Goal: Find specific page/section: Find specific page/section

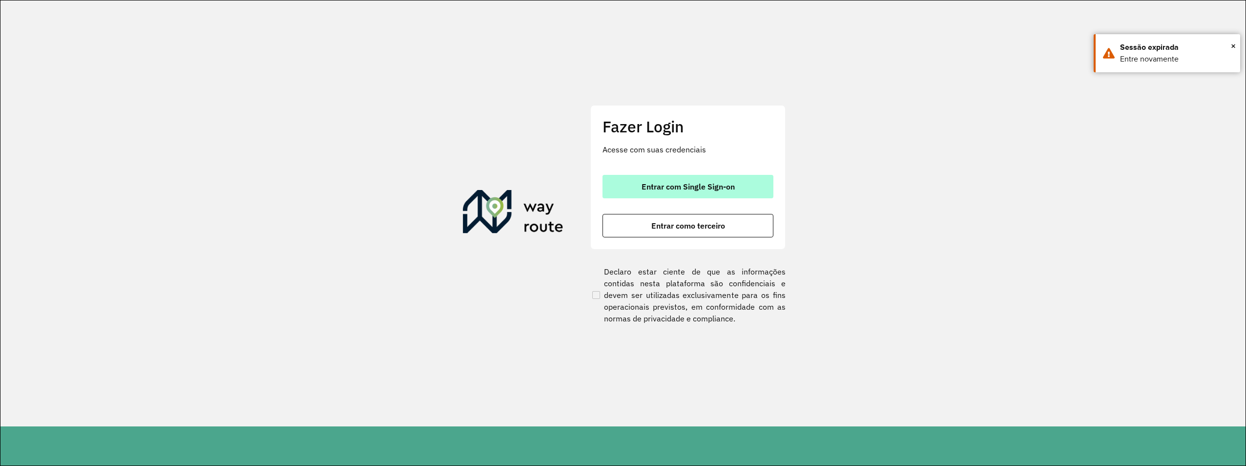
click at [684, 194] on button "Entrar com Single Sign-on" at bounding box center [688, 186] width 171 height 23
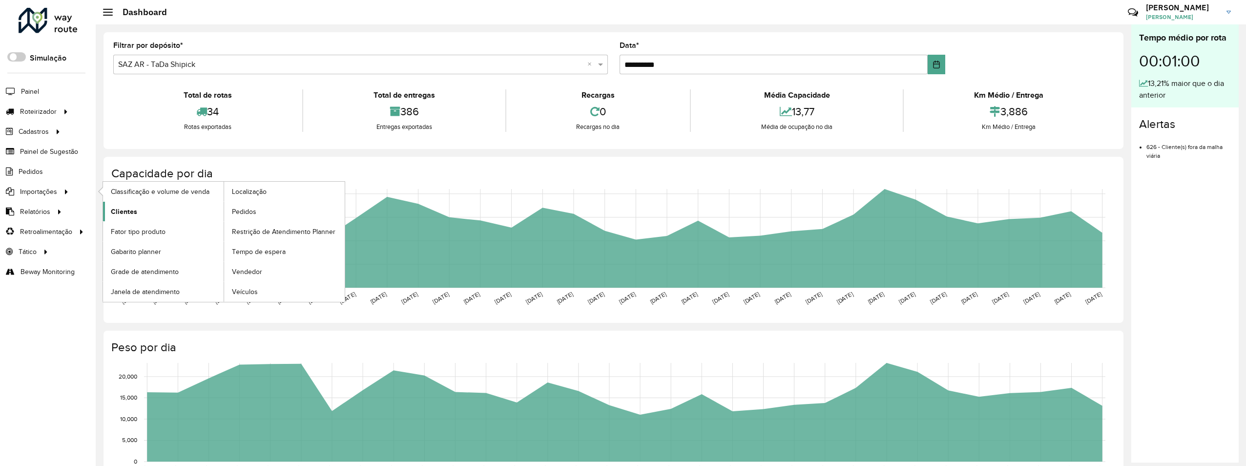
click at [126, 214] on span "Clientes" at bounding box center [124, 212] width 26 height 10
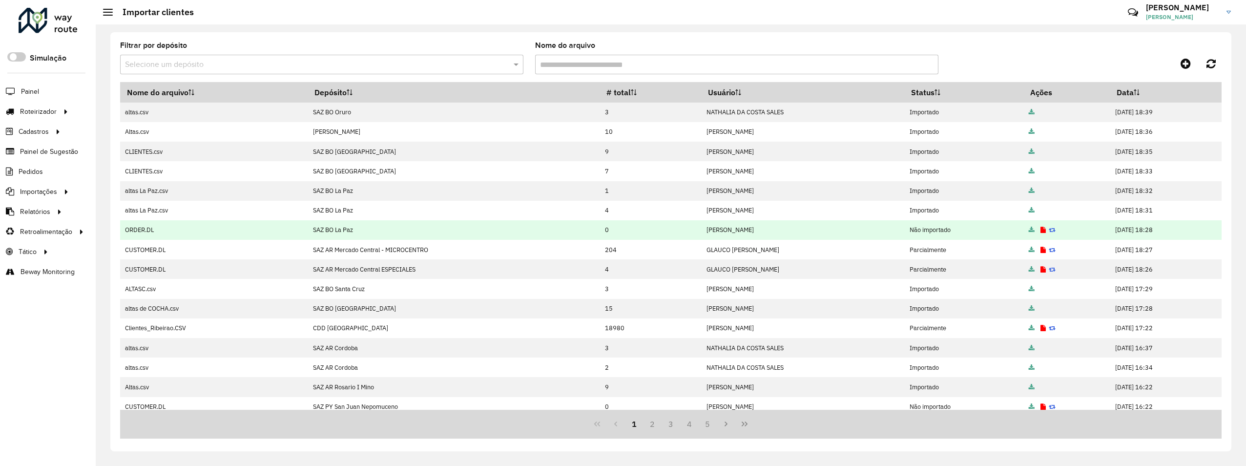
click at [1041, 227] on icon at bounding box center [1043, 230] width 5 height 6
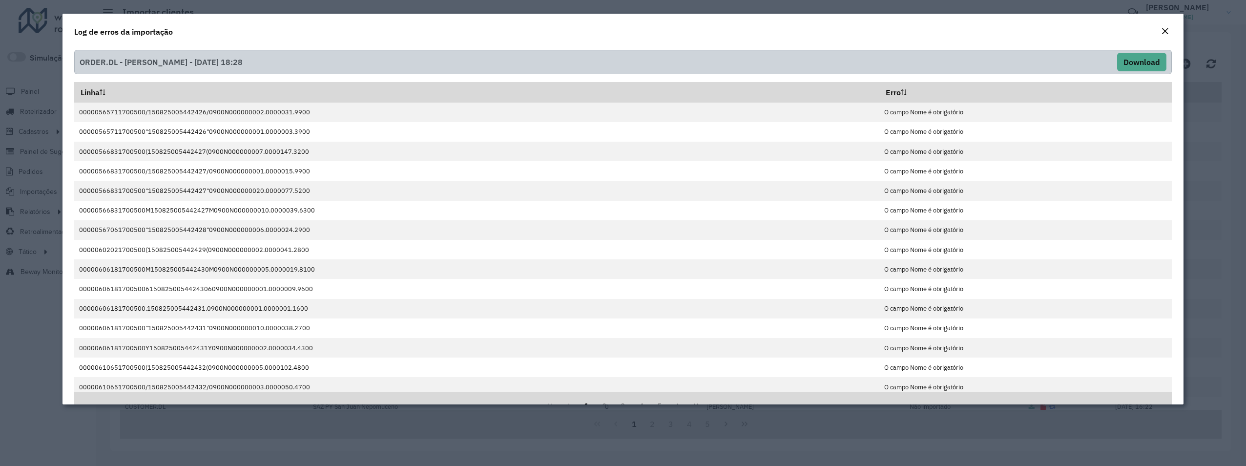
click at [1167, 34] on em "Close" at bounding box center [1165, 31] width 8 height 8
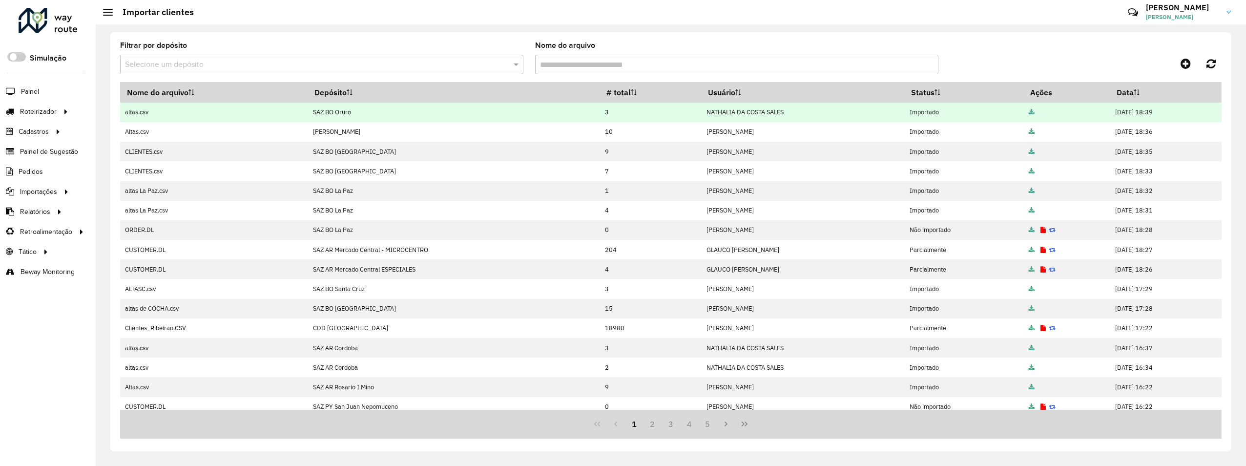
click at [1029, 111] on icon at bounding box center [1032, 112] width 6 height 6
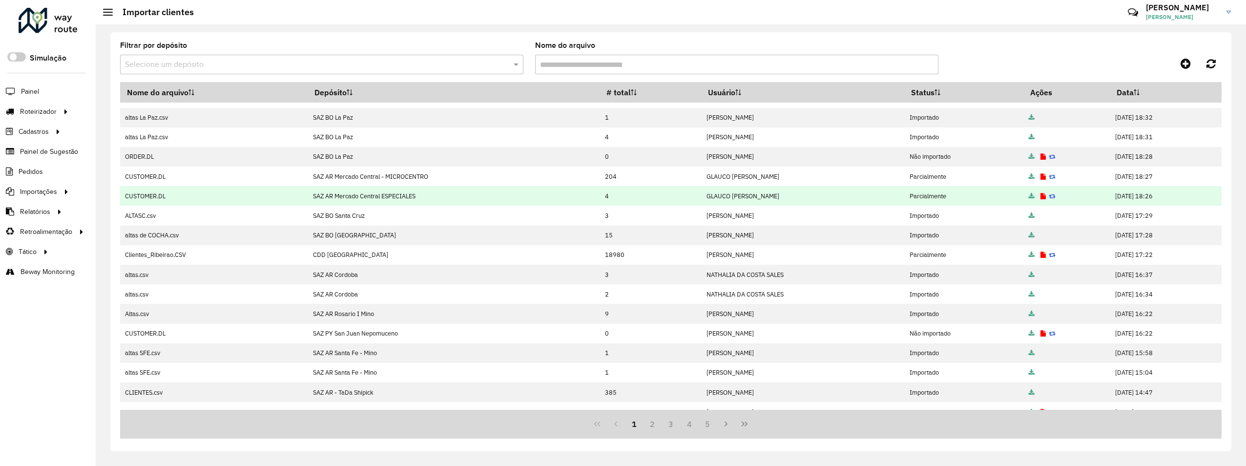
scroll to position [85, 0]
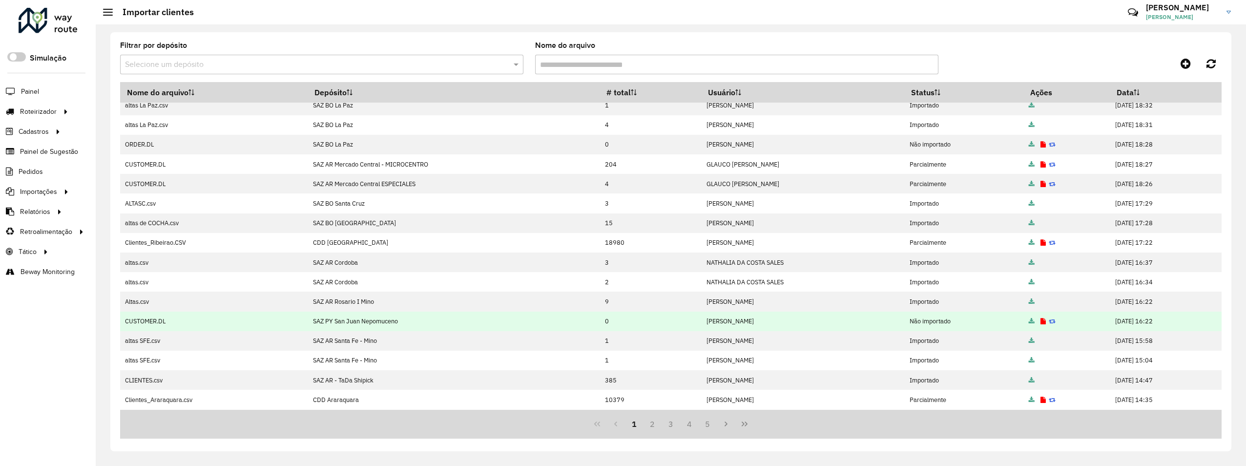
click at [1041, 322] on icon at bounding box center [1043, 321] width 5 height 6
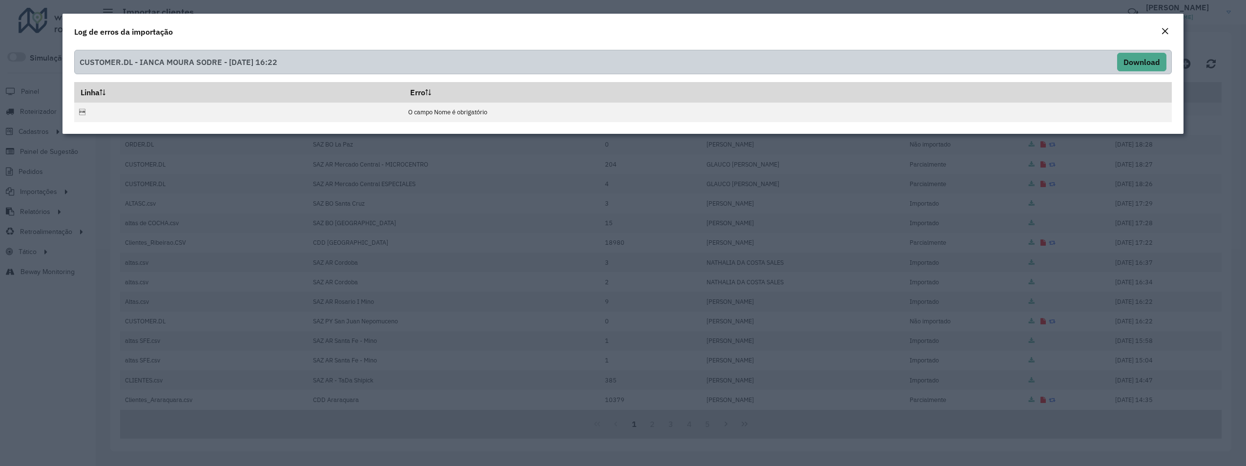
click at [1161, 26] on div "Close" at bounding box center [1165, 32] width 8 height 12
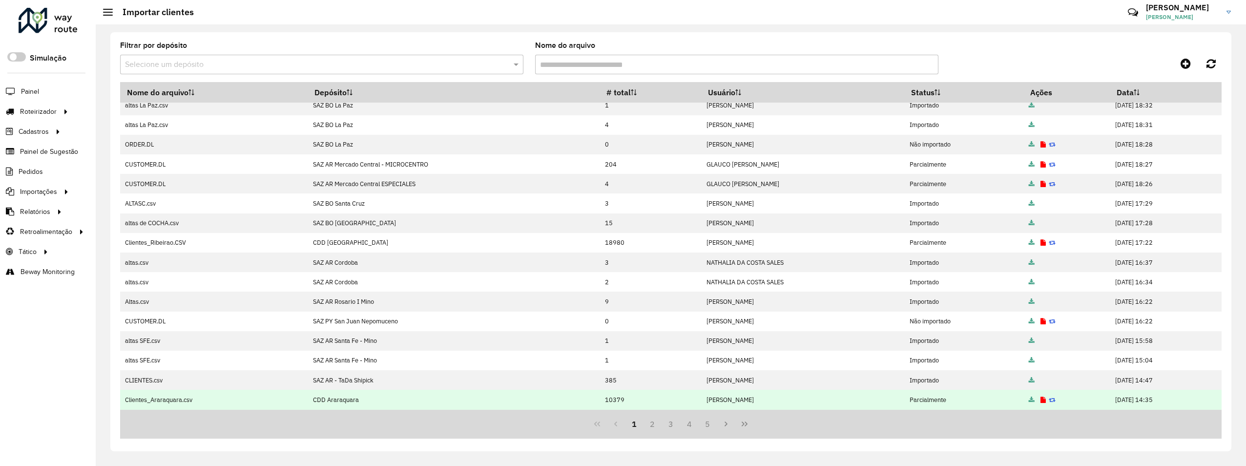
click at [1041, 401] on icon at bounding box center [1043, 400] width 5 height 6
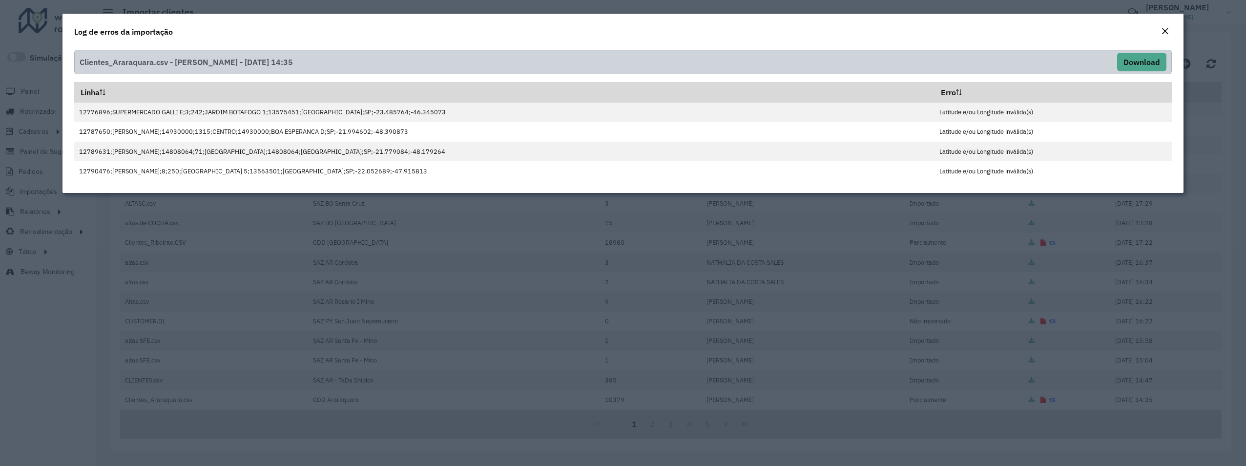
click at [1165, 29] on em "Close" at bounding box center [1165, 31] width 8 height 8
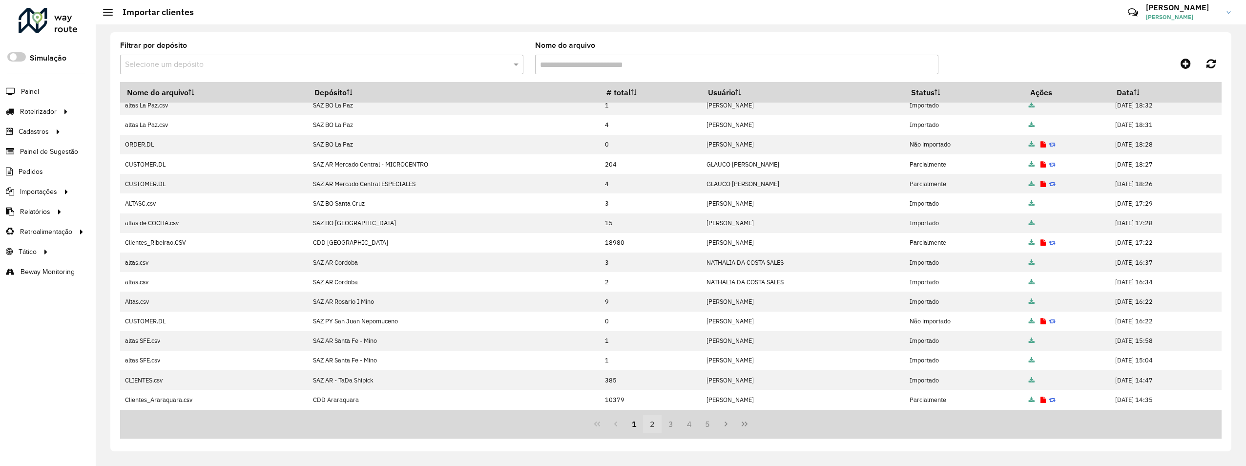
click at [650, 424] on button "2" at bounding box center [652, 424] width 19 height 19
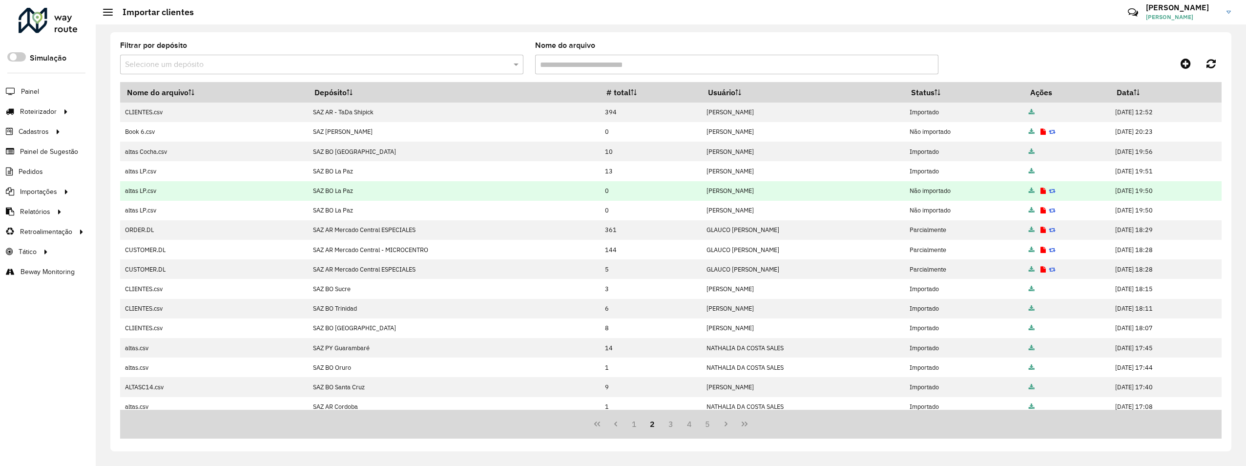
click at [1041, 190] on icon at bounding box center [1043, 191] width 5 height 6
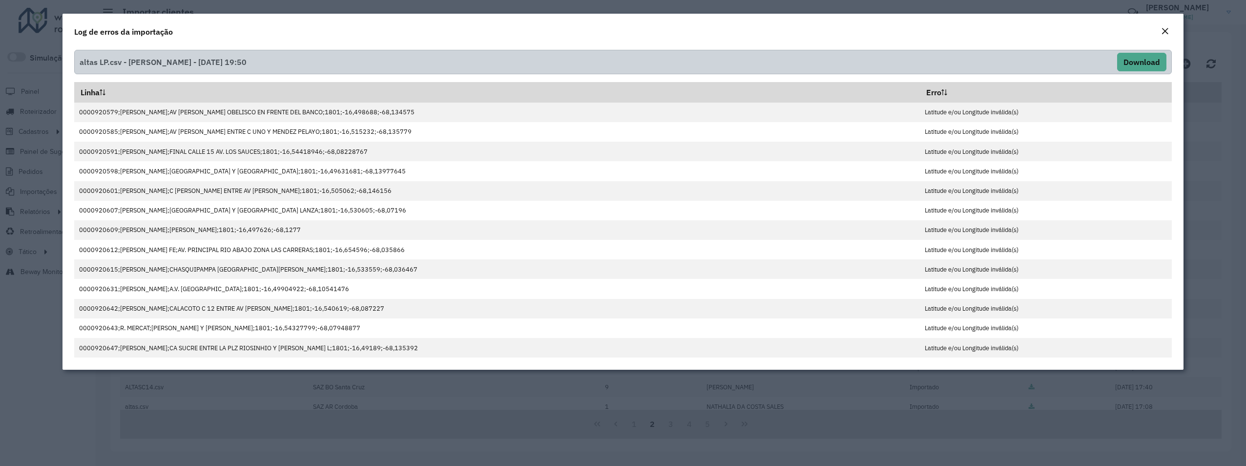
click at [1167, 31] on em "Close" at bounding box center [1165, 31] width 8 height 8
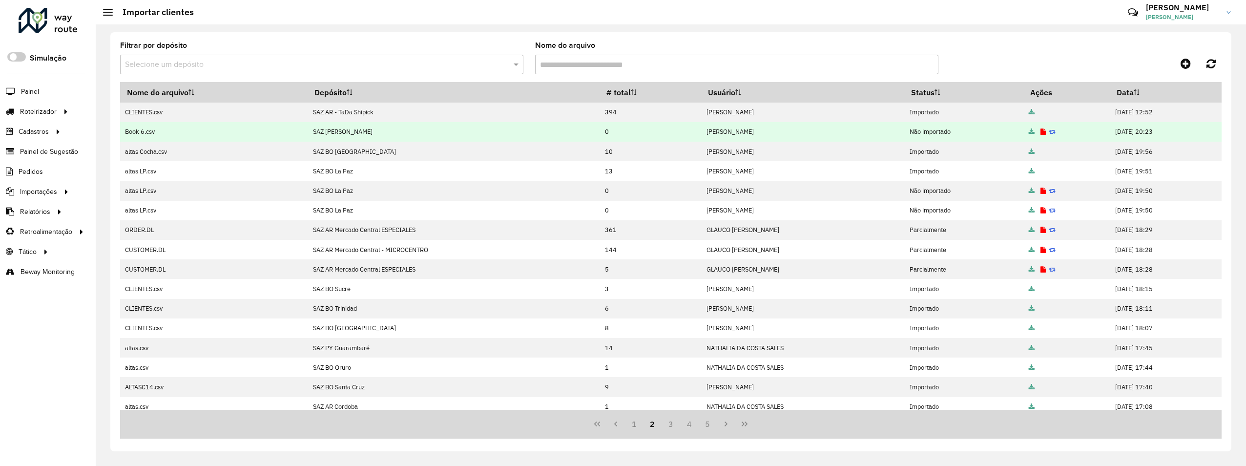
click at [1041, 133] on icon at bounding box center [1043, 132] width 5 height 6
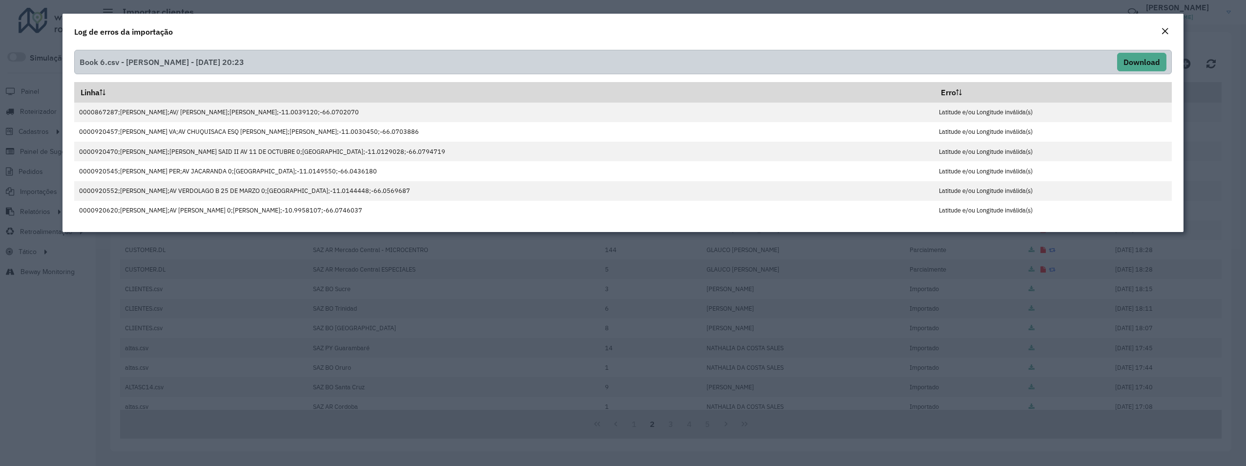
click at [1165, 28] on em "Close" at bounding box center [1165, 31] width 8 height 8
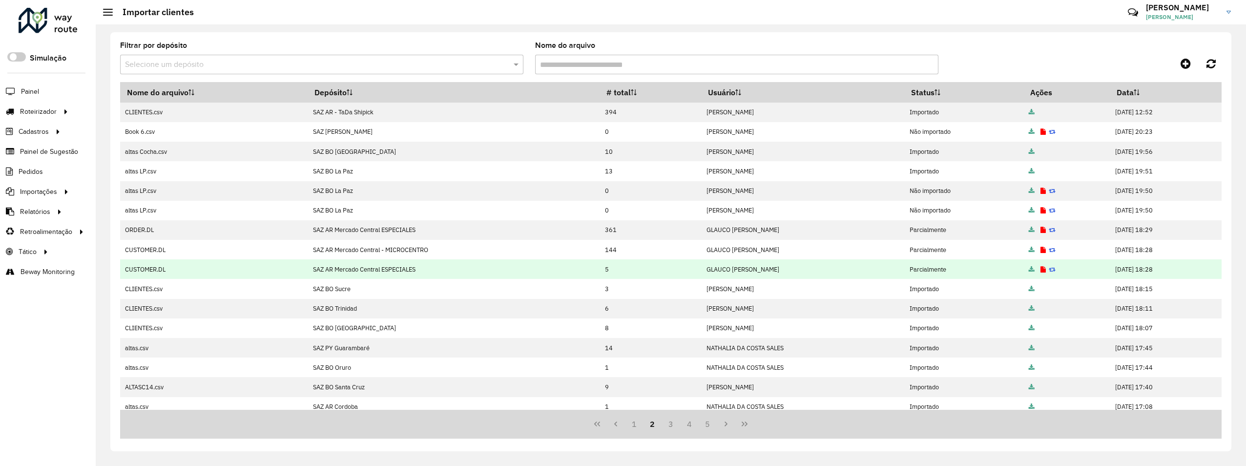
click at [1041, 270] on icon at bounding box center [1043, 270] width 5 height 6
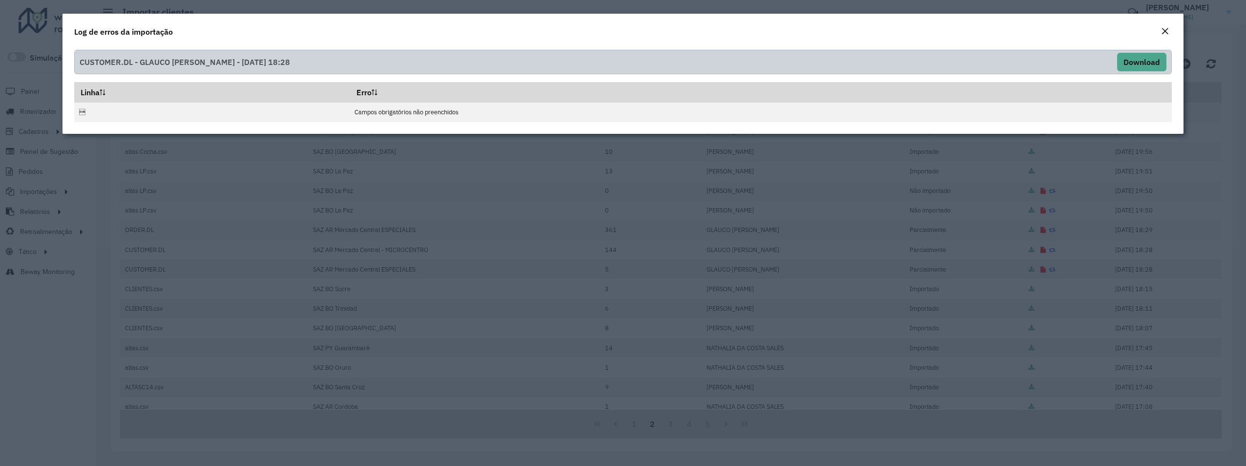
click at [1165, 29] on em "Close" at bounding box center [1165, 31] width 8 height 8
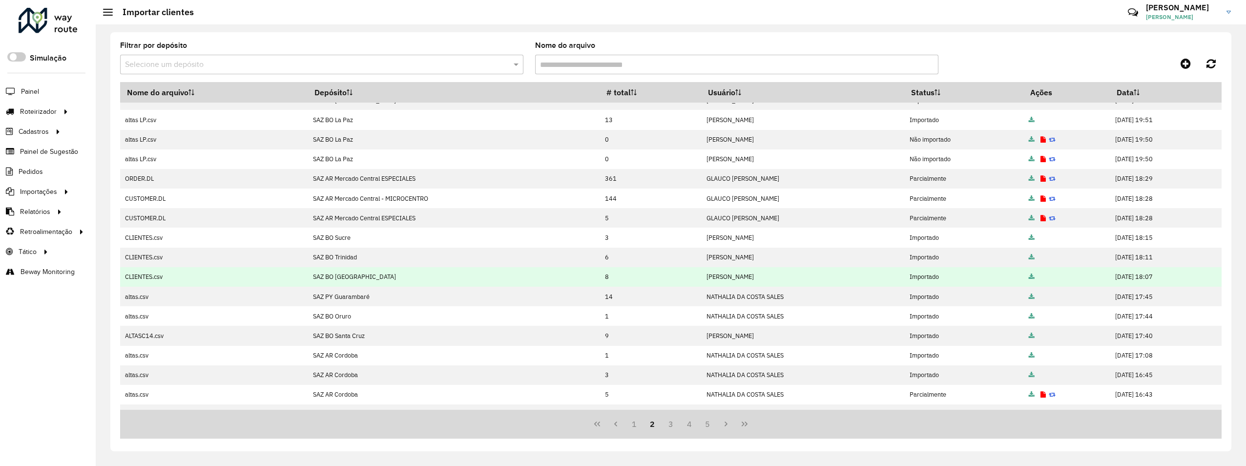
scroll to position [85, 0]
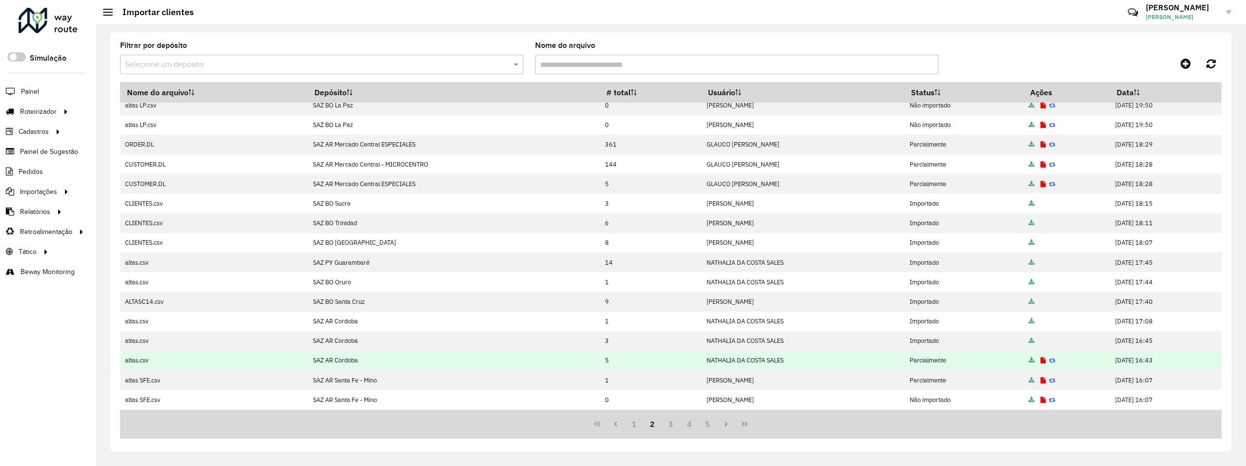
click at [1041, 359] on icon at bounding box center [1043, 360] width 5 height 6
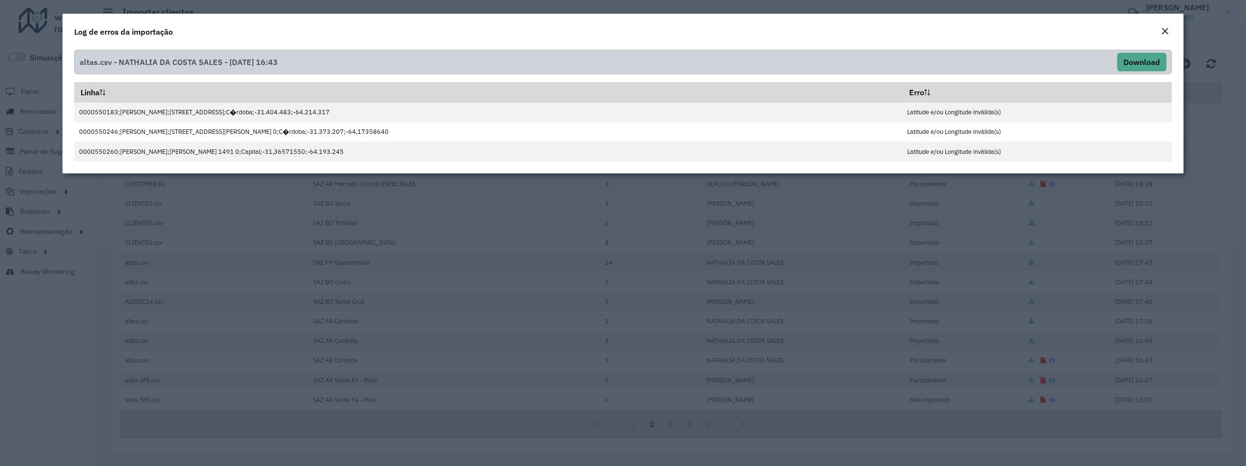
click at [1164, 31] on em "Close" at bounding box center [1165, 31] width 8 height 8
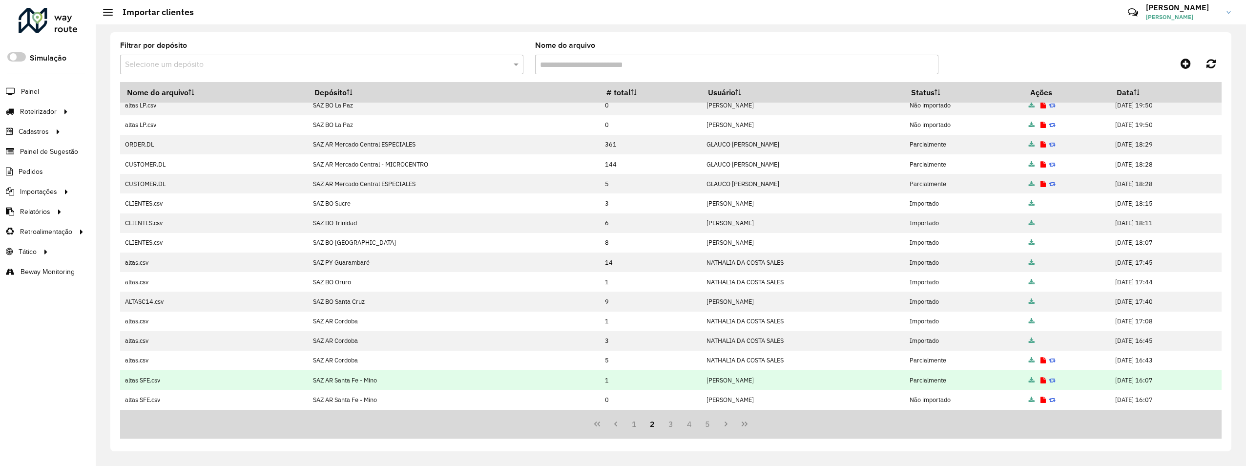
click at [1041, 379] on icon at bounding box center [1043, 380] width 5 height 6
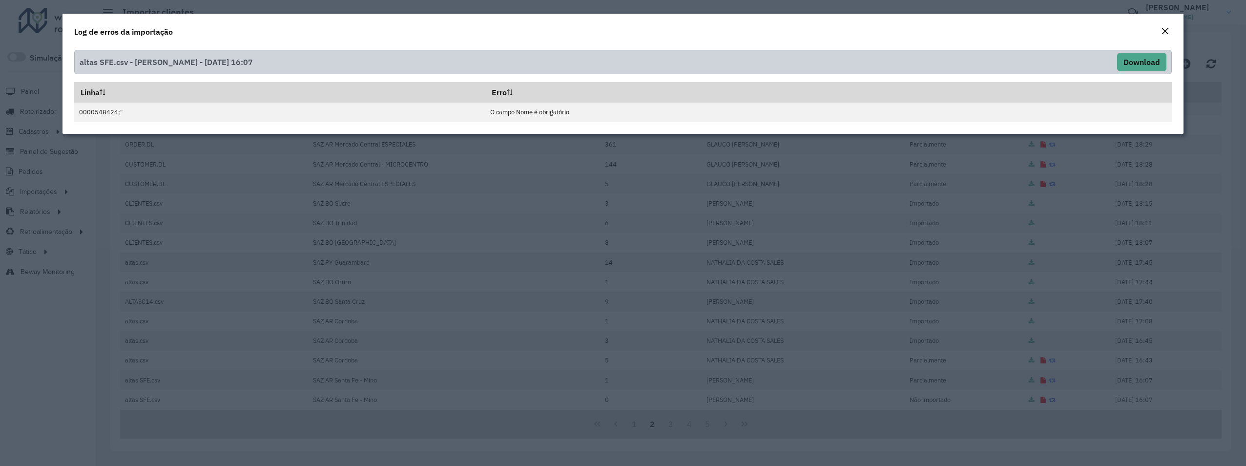
click at [1167, 28] on em "Close" at bounding box center [1165, 31] width 8 height 8
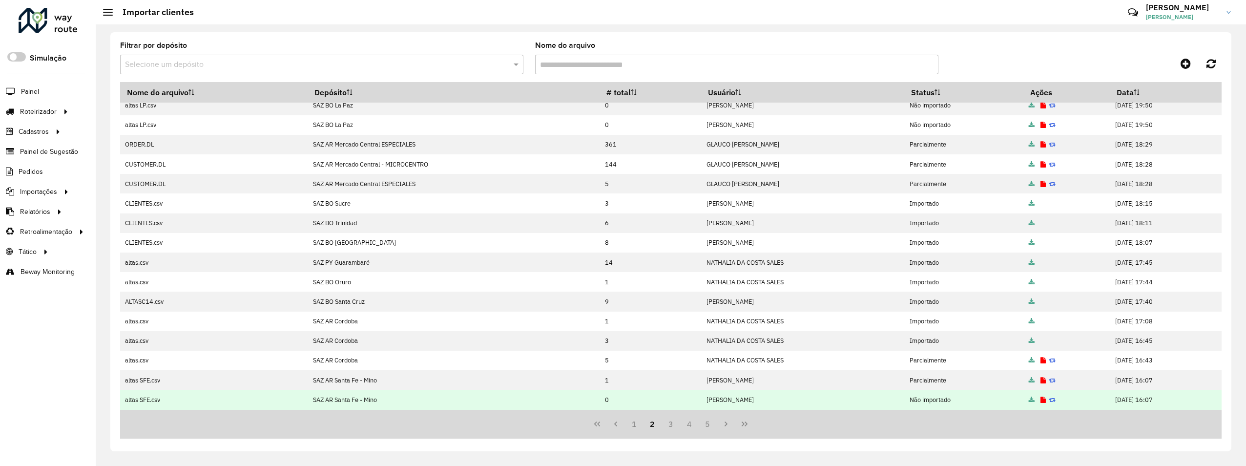
click at [1041, 399] on icon at bounding box center [1043, 400] width 5 height 6
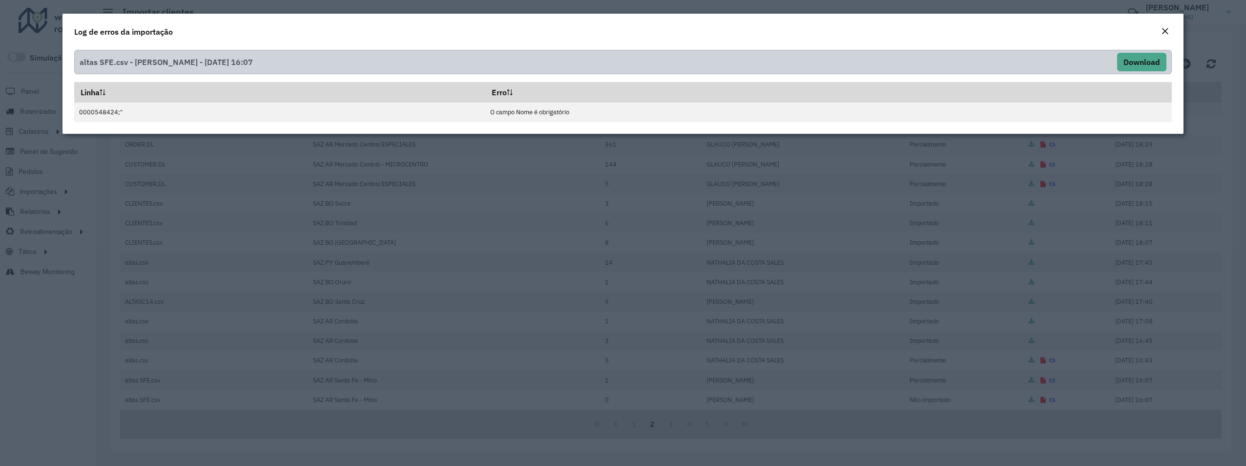
click at [1165, 29] on em "Close" at bounding box center [1165, 31] width 8 height 8
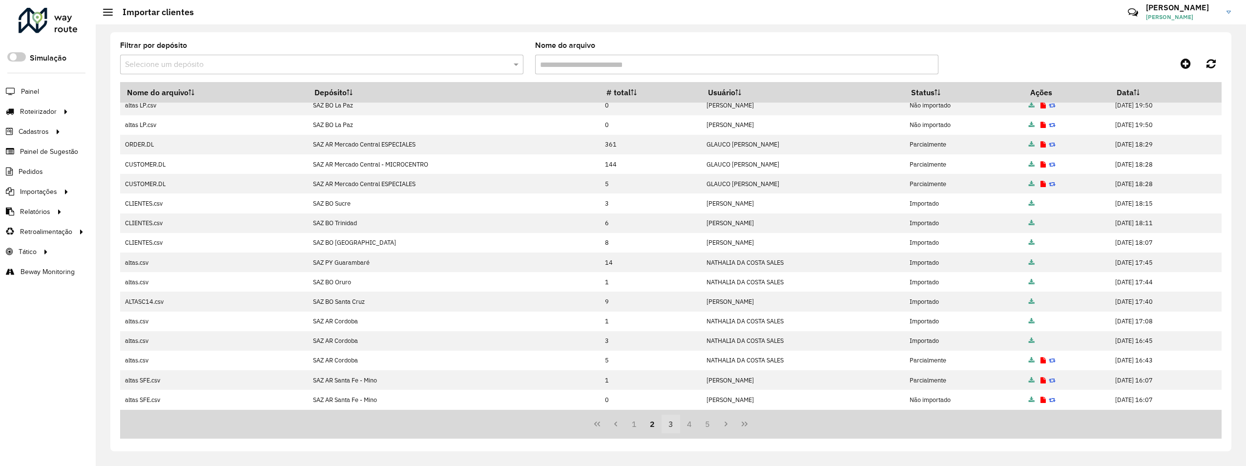
click at [674, 424] on button "3" at bounding box center [671, 424] width 19 height 19
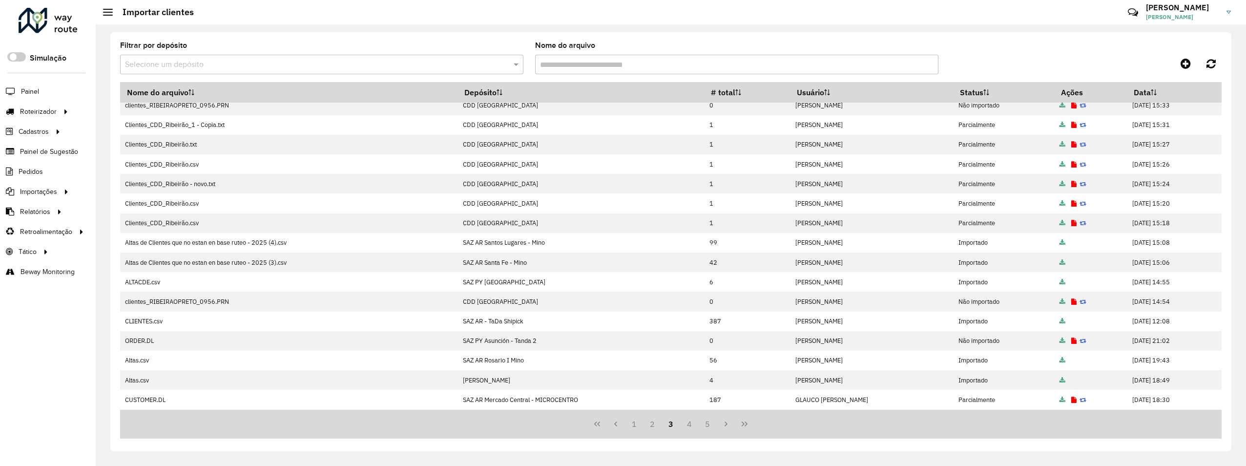
scroll to position [0, 0]
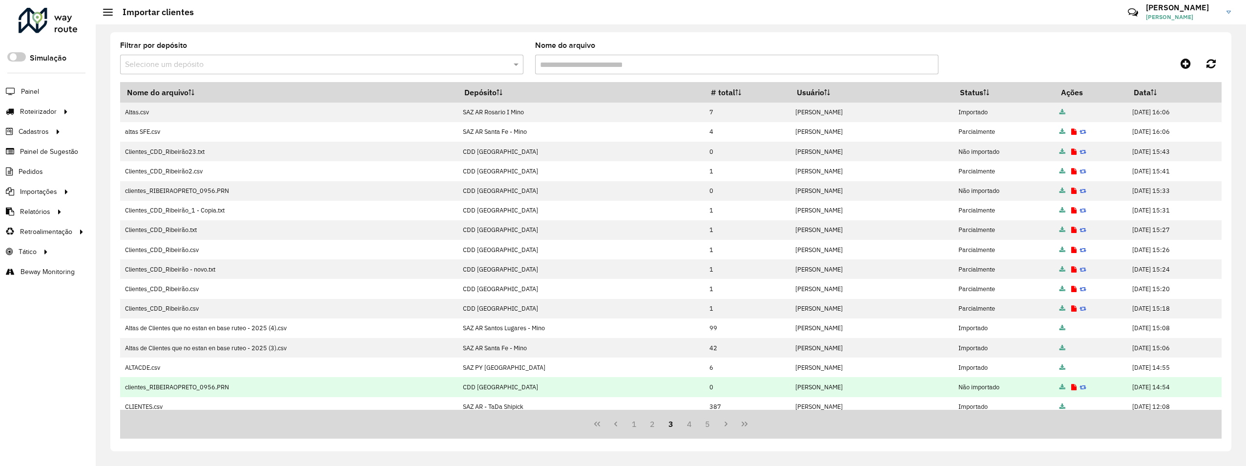
click at [1071, 386] on icon at bounding box center [1073, 387] width 5 height 6
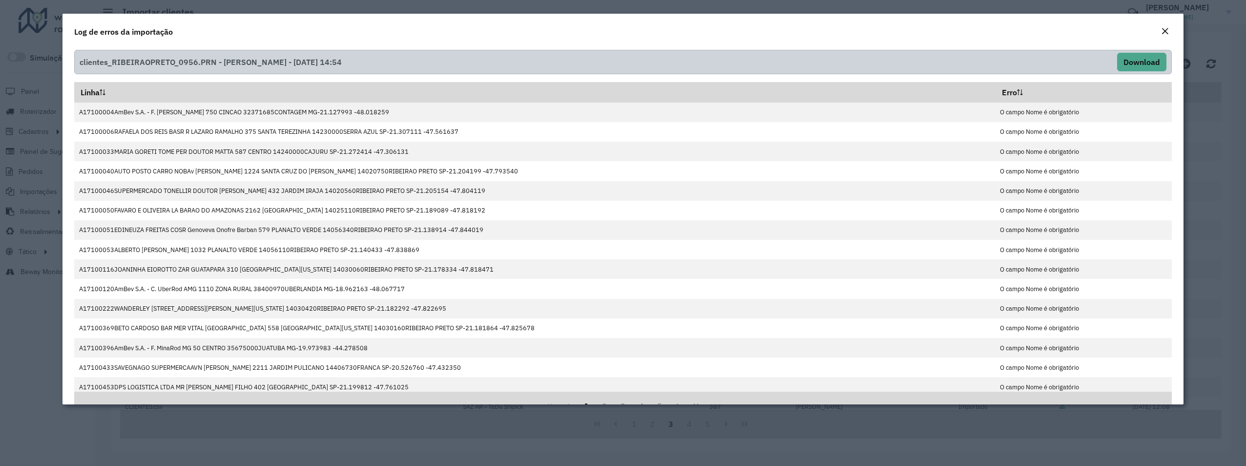
click at [1162, 28] on em "Close" at bounding box center [1165, 31] width 8 height 8
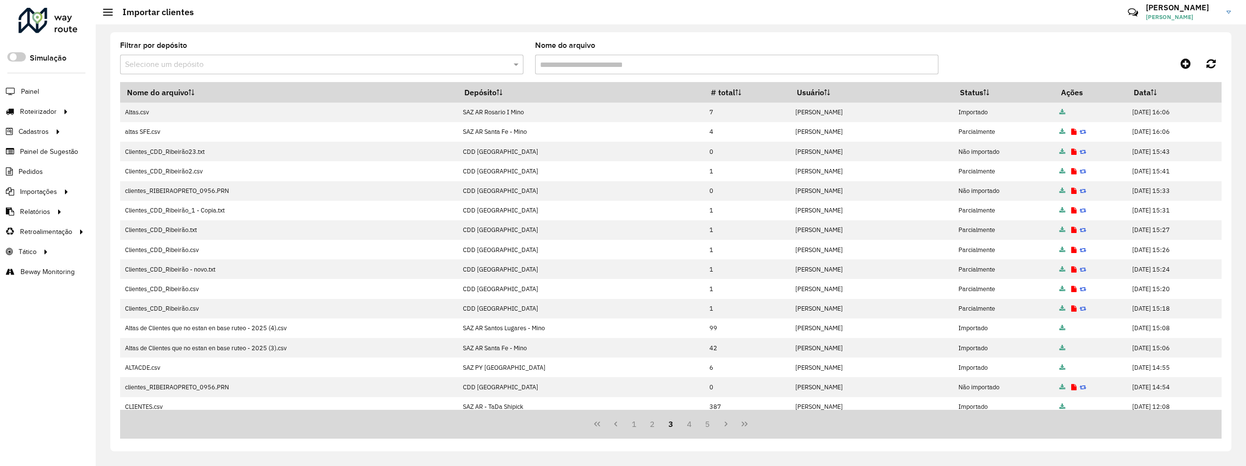
click at [1071, 150] on icon at bounding box center [1073, 152] width 5 height 6
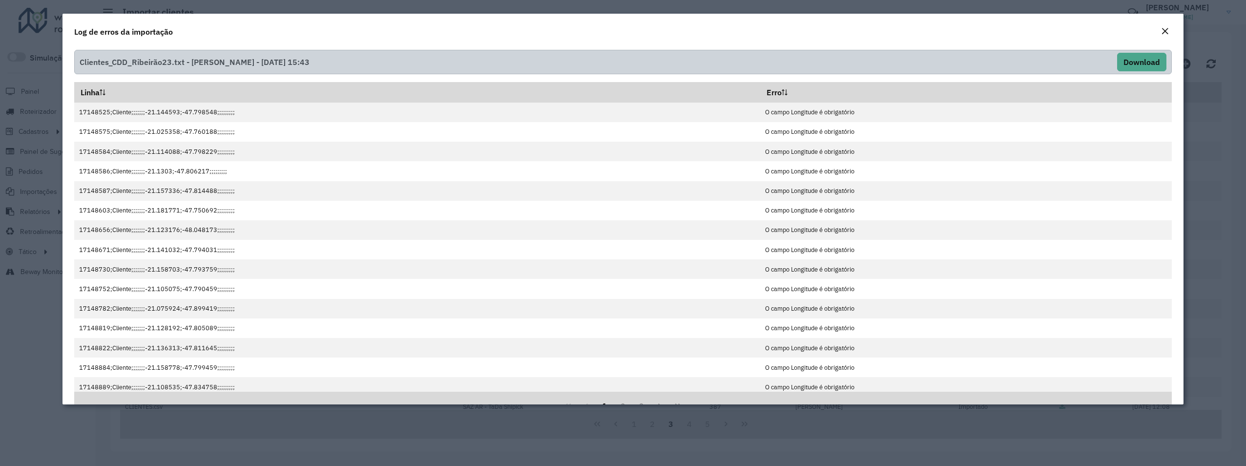
click at [1165, 32] on em "Close" at bounding box center [1165, 31] width 8 height 8
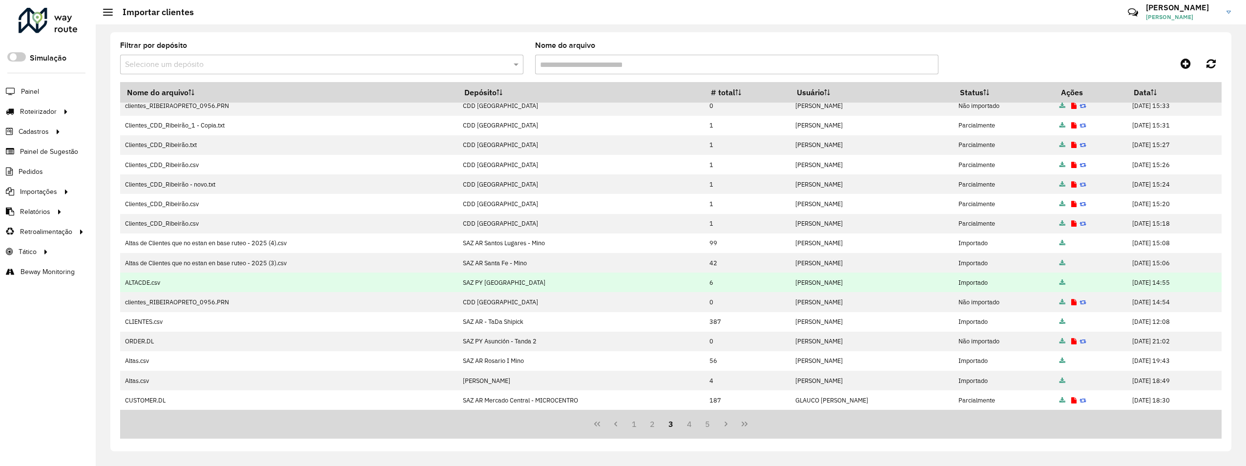
scroll to position [85, 0]
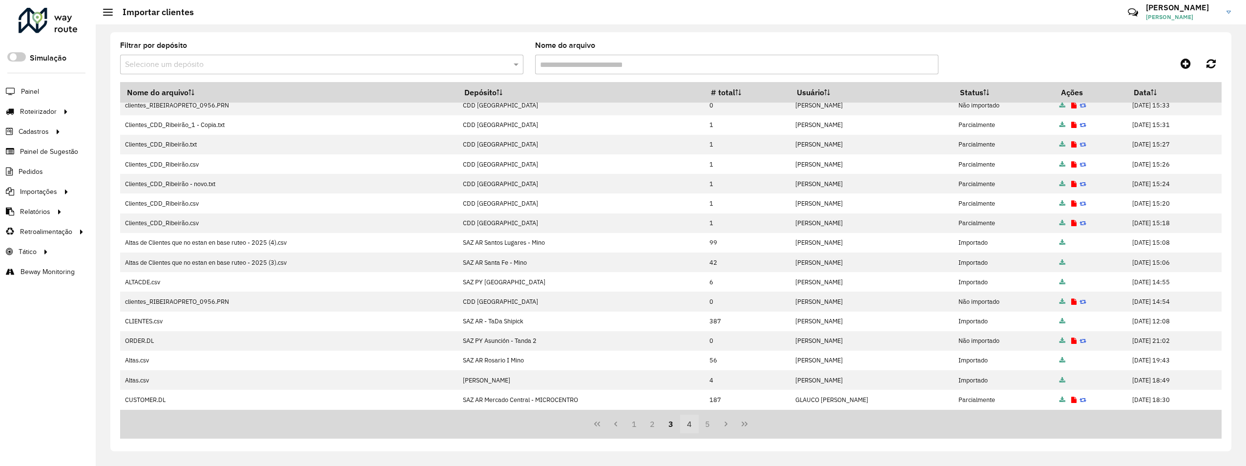
click at [689, 426] on button "4" at bounding box center [689, 424] width 19 height 19
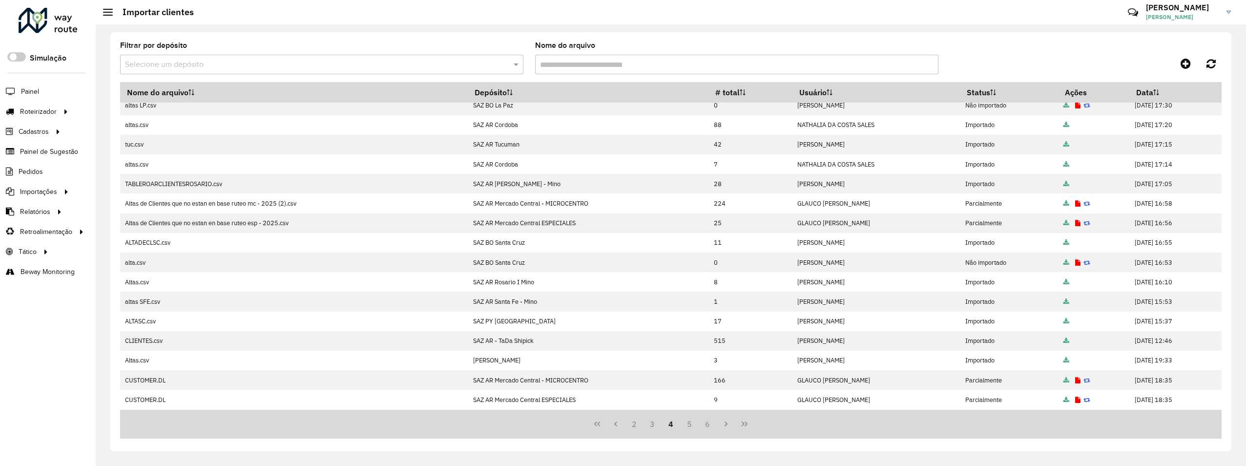
scroll to position [0, 0]
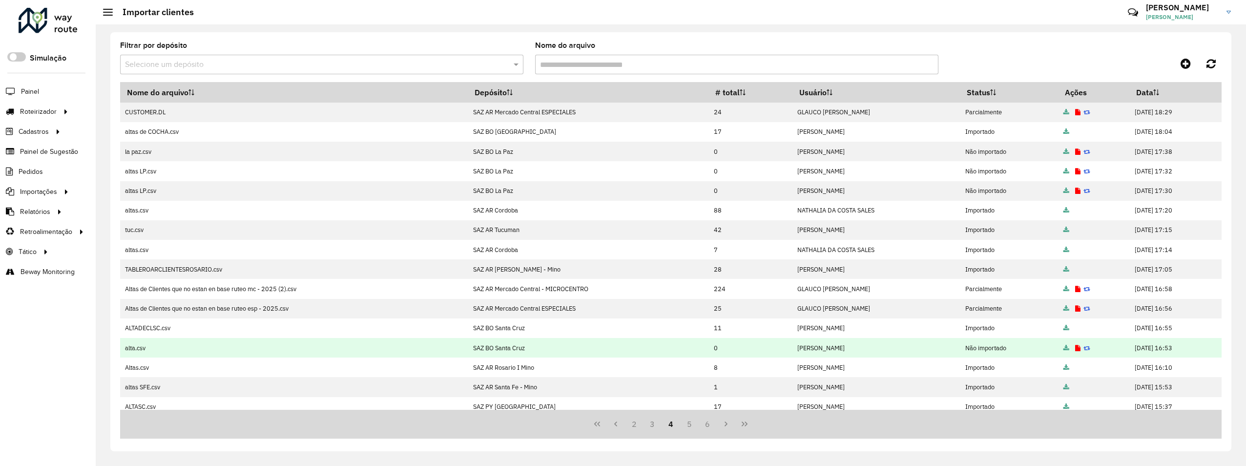
click at [1075, 346] on icon at bounding box center [1077, 348] width 5 height 6
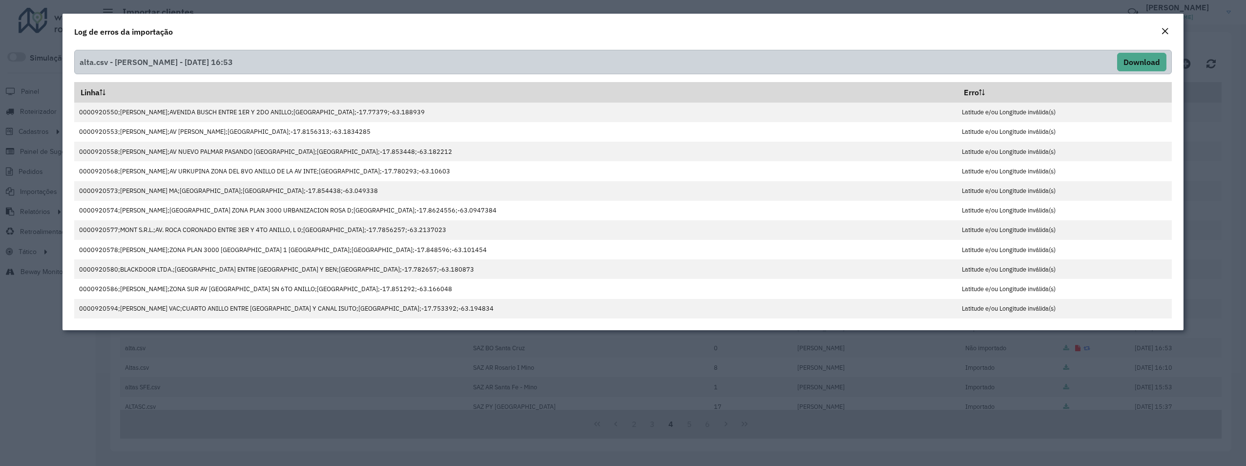
click at [1169, 33] on em "Close" at bounding box center [1165, 31] width 8 height 8
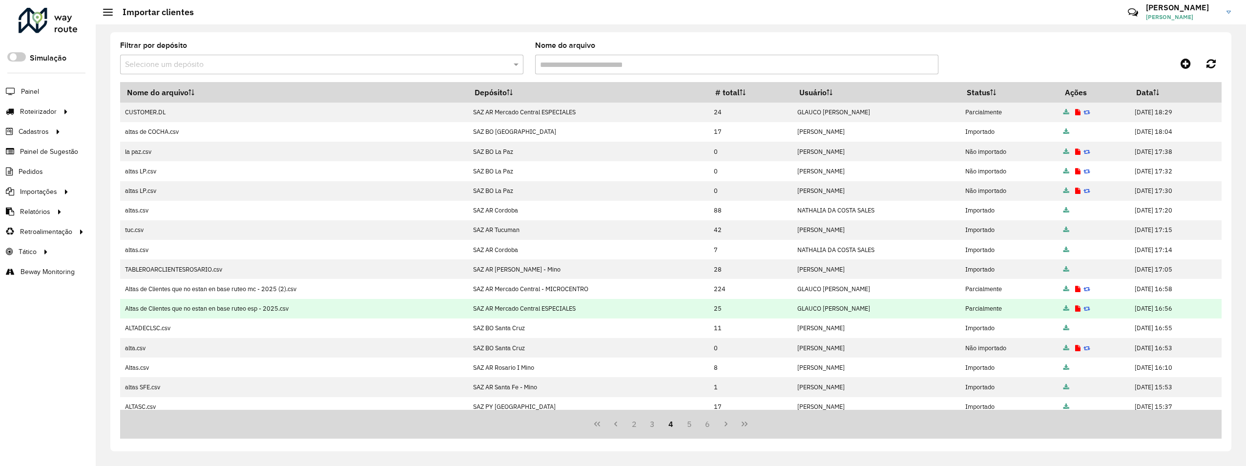
click at [1075, 311] on icon at bounding box center [1077, 309] width 5 height 6
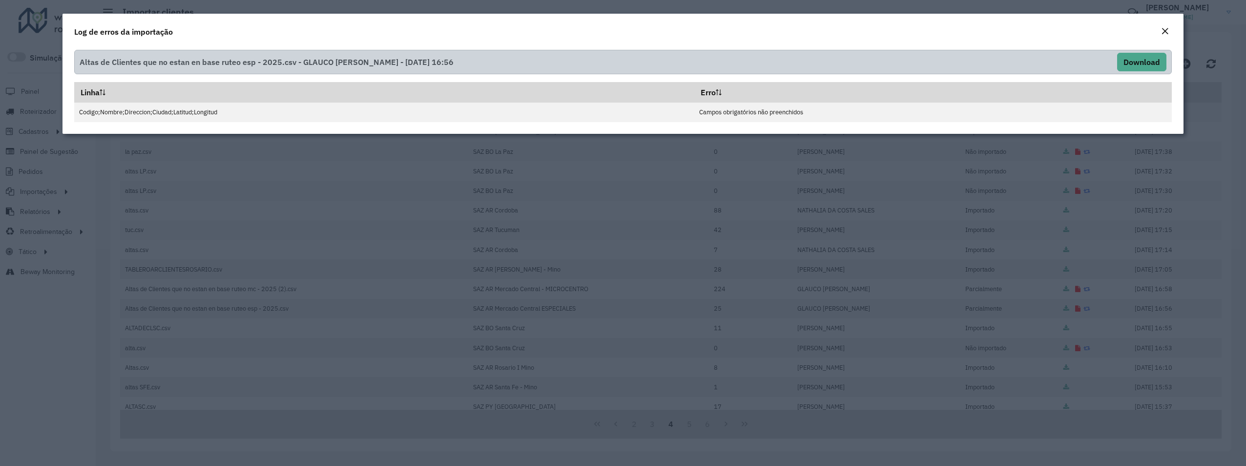
click at [1163, 31] on em "Close" at bounding box center [1165, 31] width 8 height 8
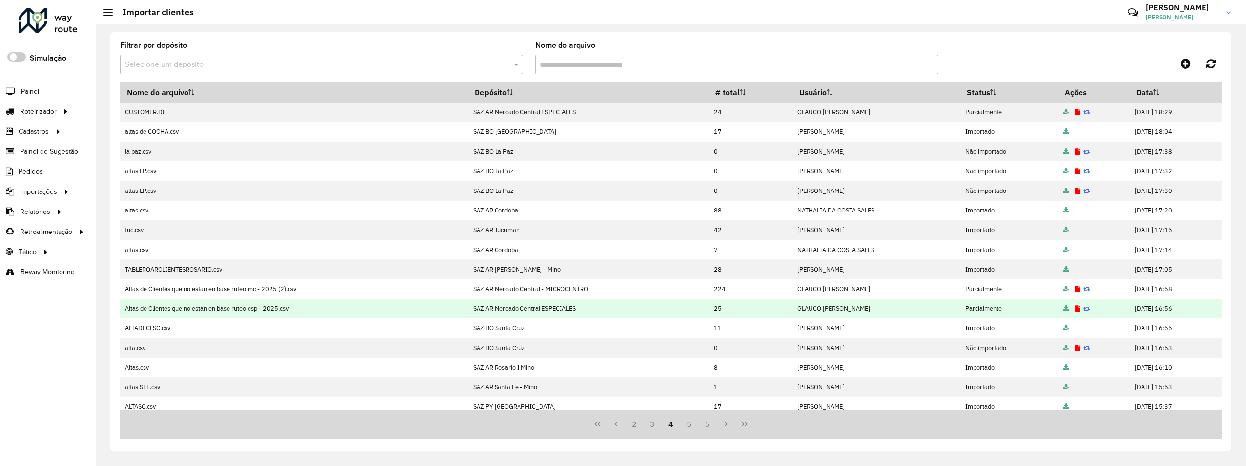
scroll to position [85, 0]
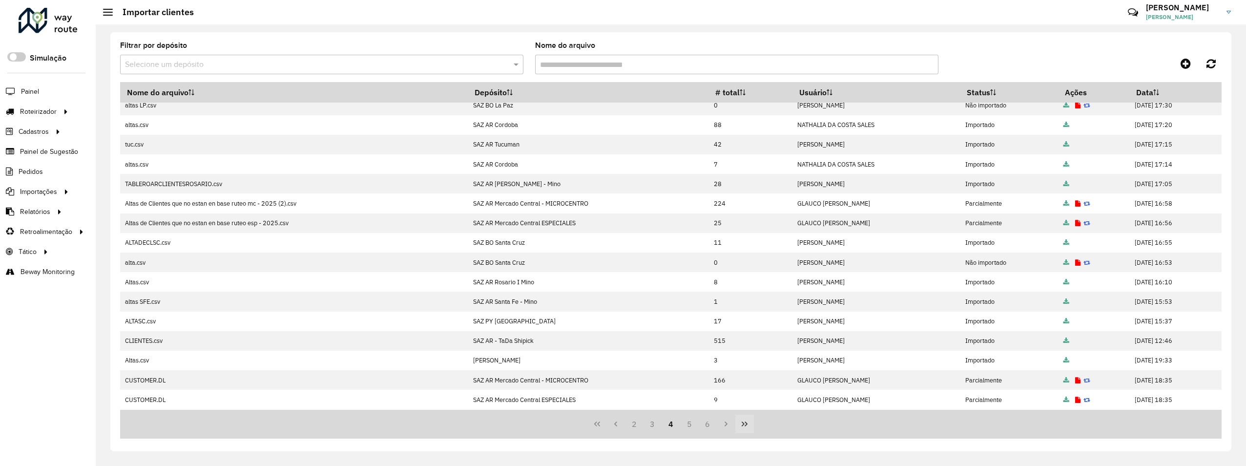
click at [745, 423] on icon "Last Page" at bounding box center [745, 424] width 8 height 8
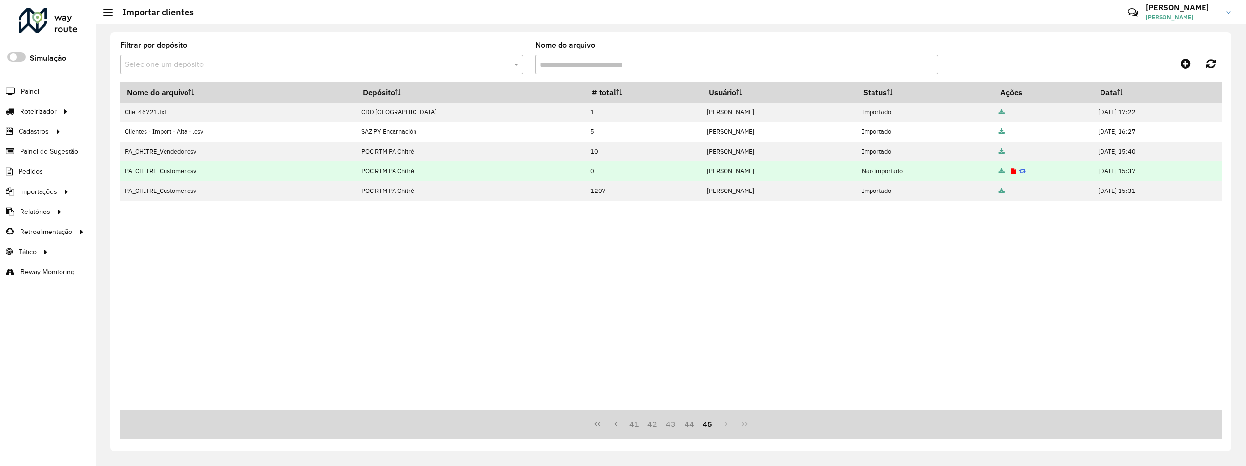
click at [1011, 171] on icon at bounding box center [1013, 171] width 5 height 6
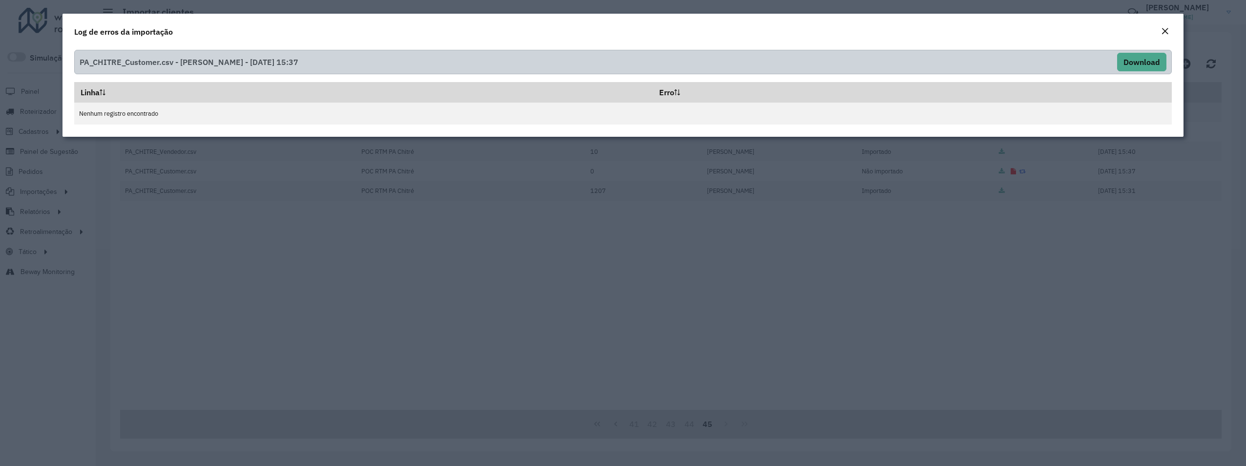
click at [1169, 31] on em "Close" at bounding box center [1165, 31] width 8 height 8
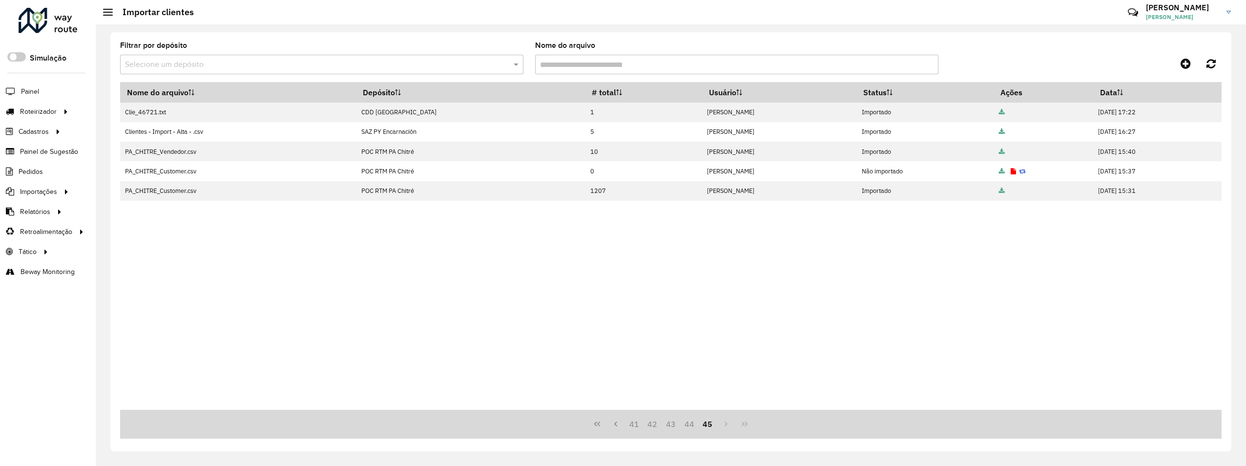
click at [444, 63] on input "text" at bounding box center [312, 65] width 374 height 12
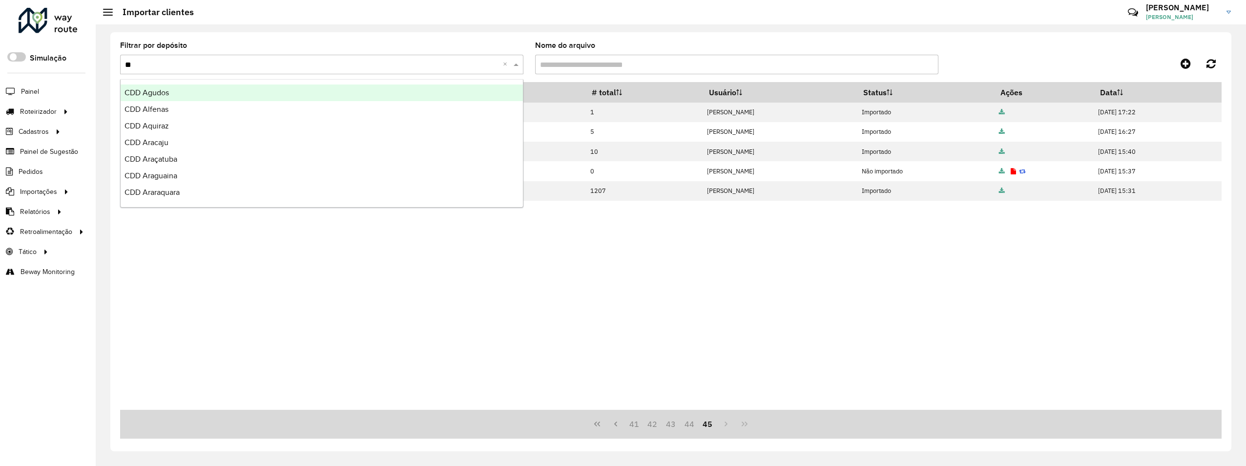
type input "*"
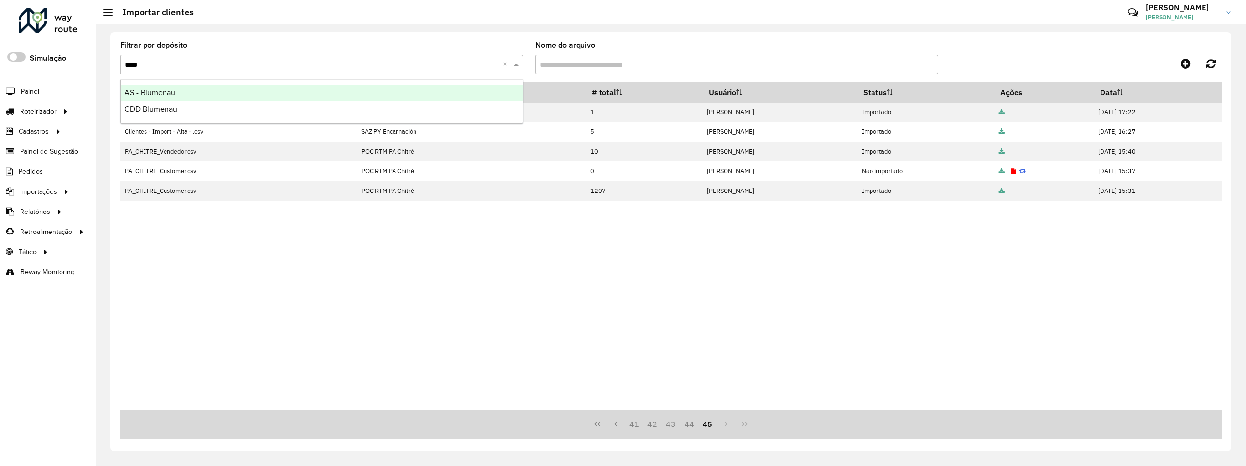
type input "*****"
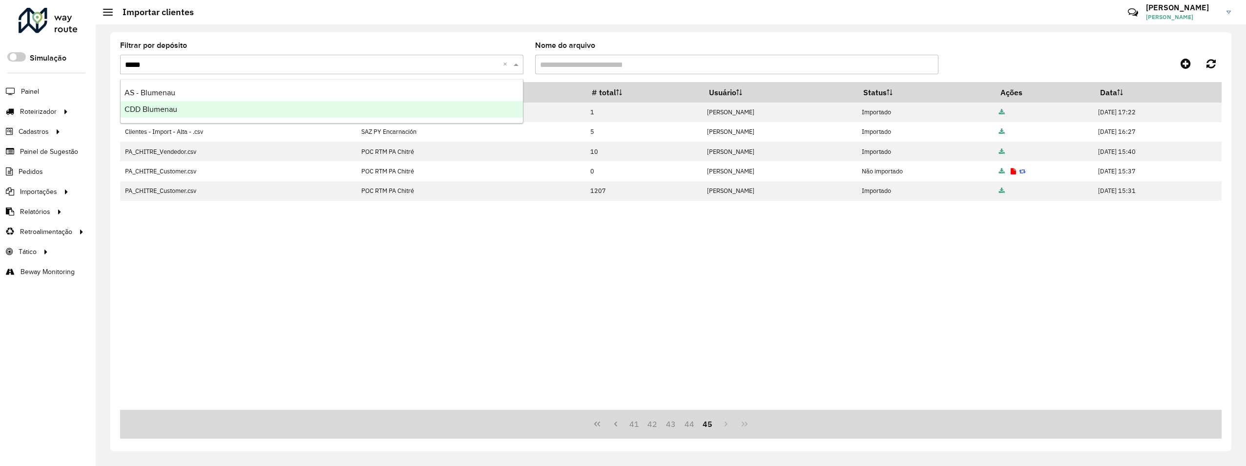
click at [211, 113] on div "CDD Blumenau" at bounding box center [322, 109] width 402 height 17
